Goal: Find specific page/section: Find specific page/section

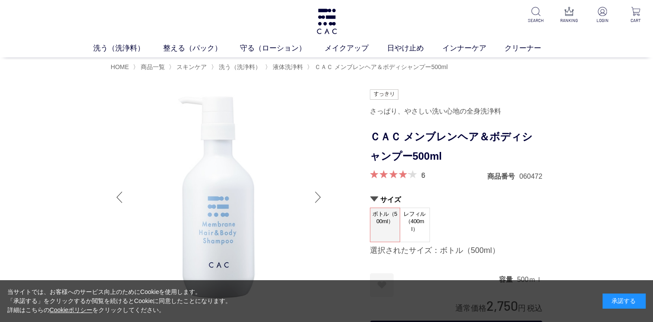
click at [320, 196] on div at bounding box center [317, 197] width 17 height 35
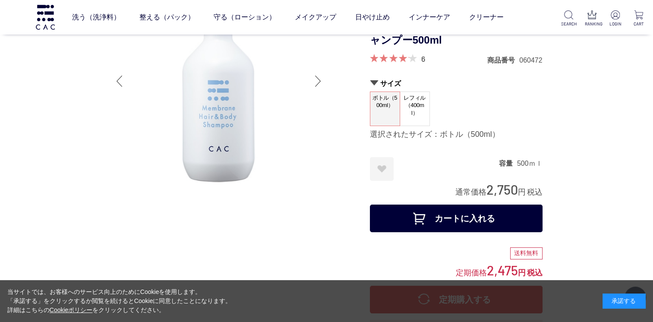
scroll to position [66, 0]
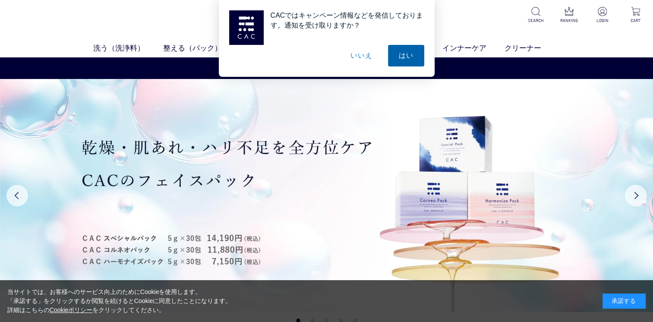
click at [399, 56] on button "はい" at bounding box center [406, 56] width 36 height 22
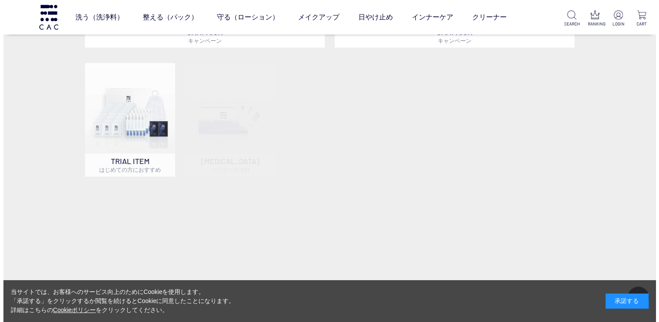
scroll to position [602, 0]
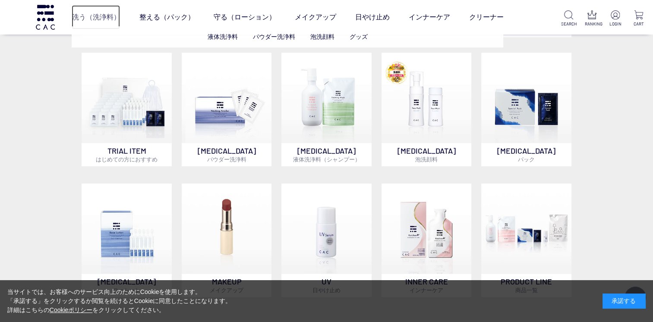
click at [102, 18] on link "洗う（洗浄料）" at bounding box center [96, 17] width 48 height 24
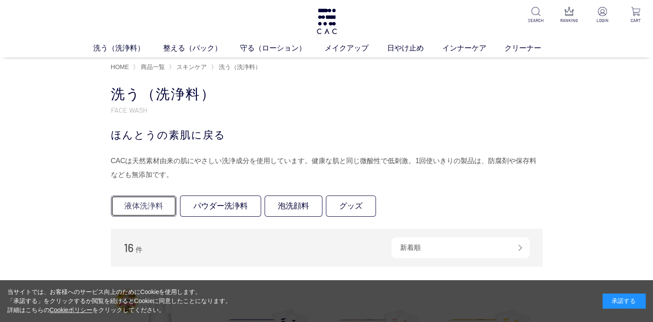
click at [142, 205] on link "液体洗浄料" at bounding box center [144, 205] width 66 height 21
